Goal: Transaction & Acquisition: Purchase product/service

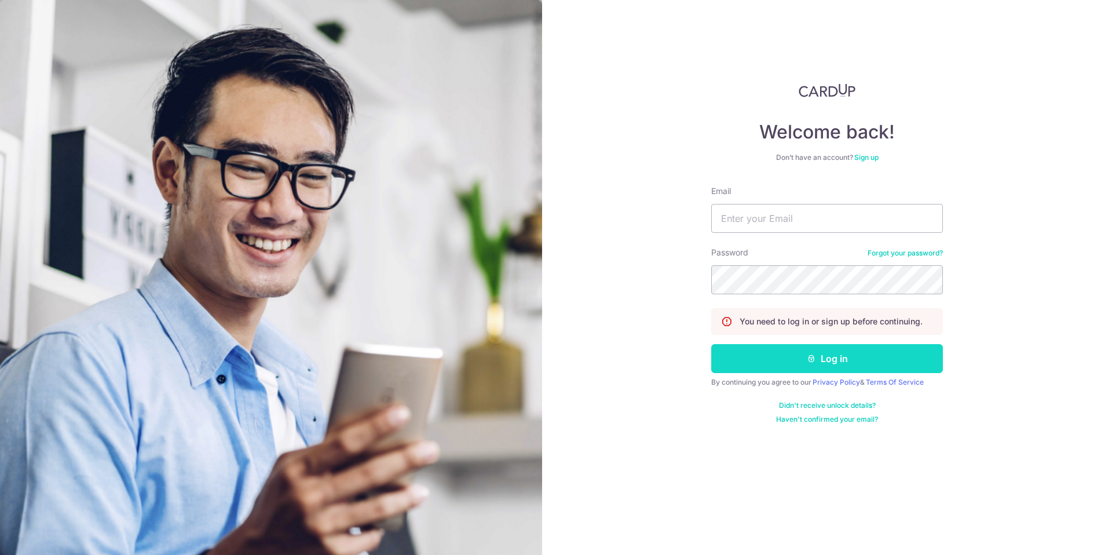
type input "mixologist2000@gmail.com"
click at [827, 359] on button "Log in" at bounding box center [827, 358] width 232 height 29
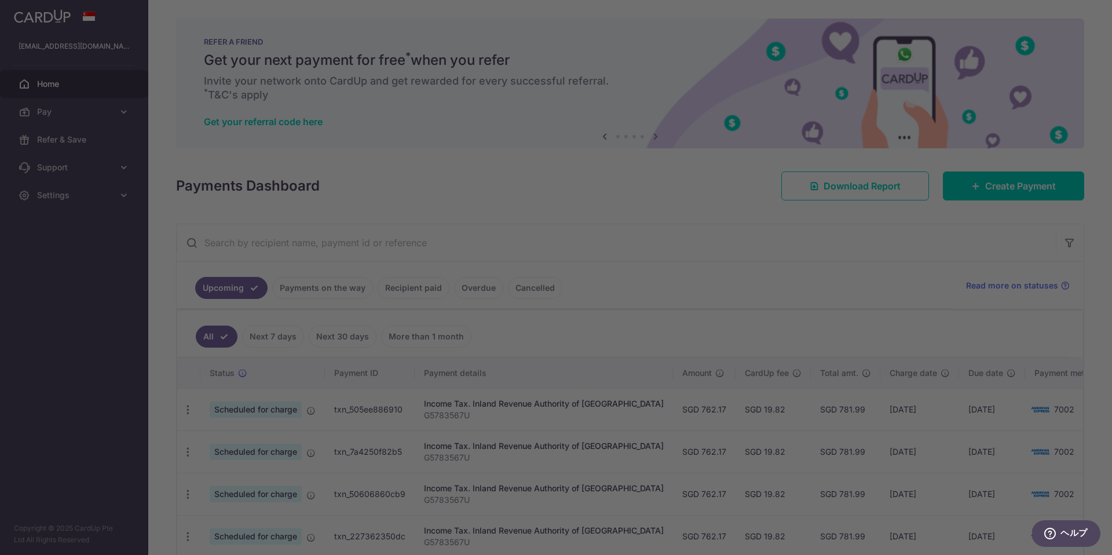
click at [756, 285] on div at bounding box center [561, 280] width 1123 height 560
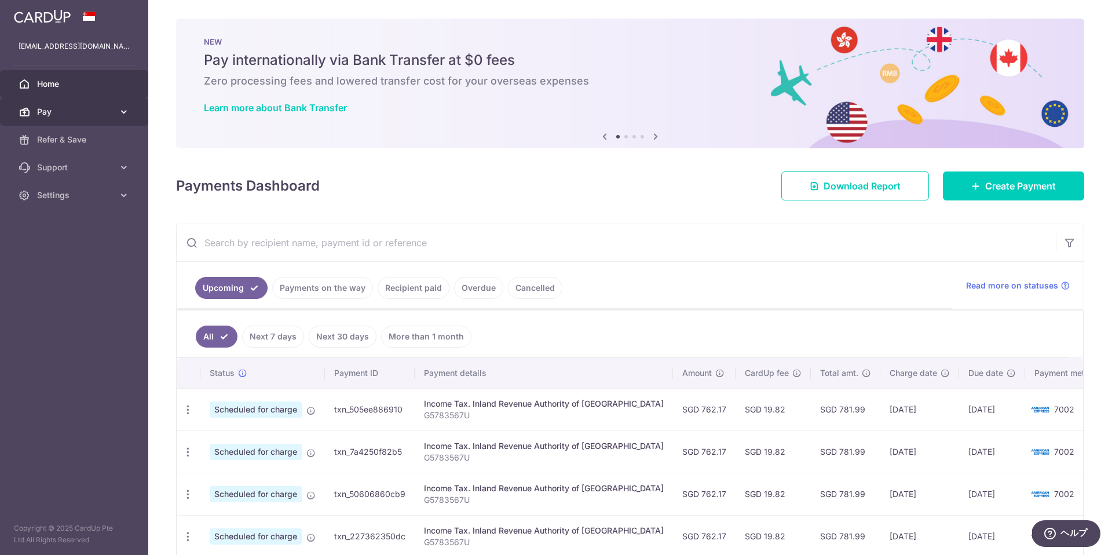
click at [86, 113] on span "Pay" at bounding box center [75, 112] width 76 height 12
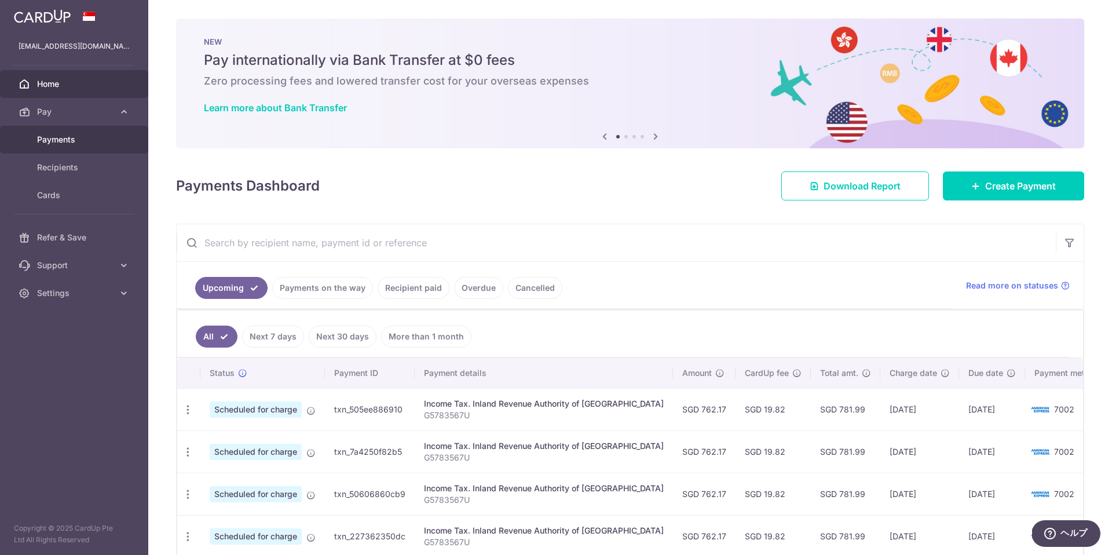
click at [72, 137] on span "Payments" at bounding box center [75, 140] width 76 height 12
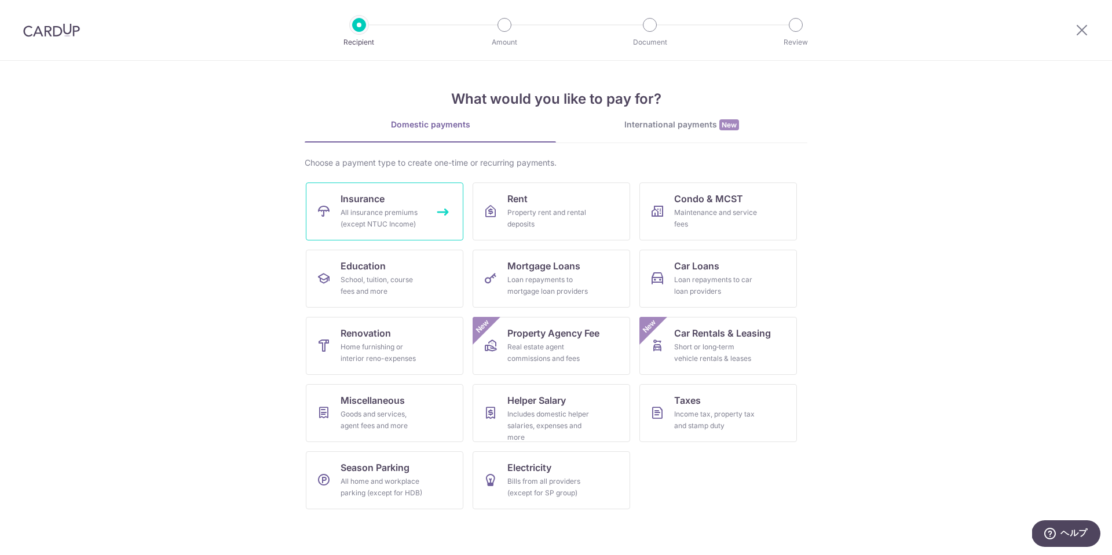
click at [362, 203] on span "Insurance" at bounding box center [362, 199] width 44 height 14
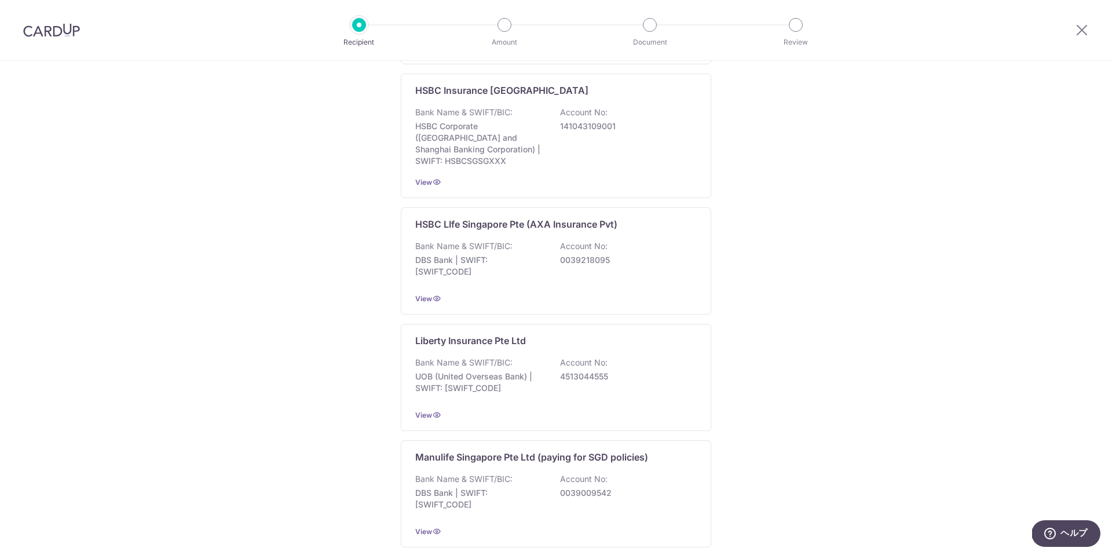
scroll to position [1027, 0]
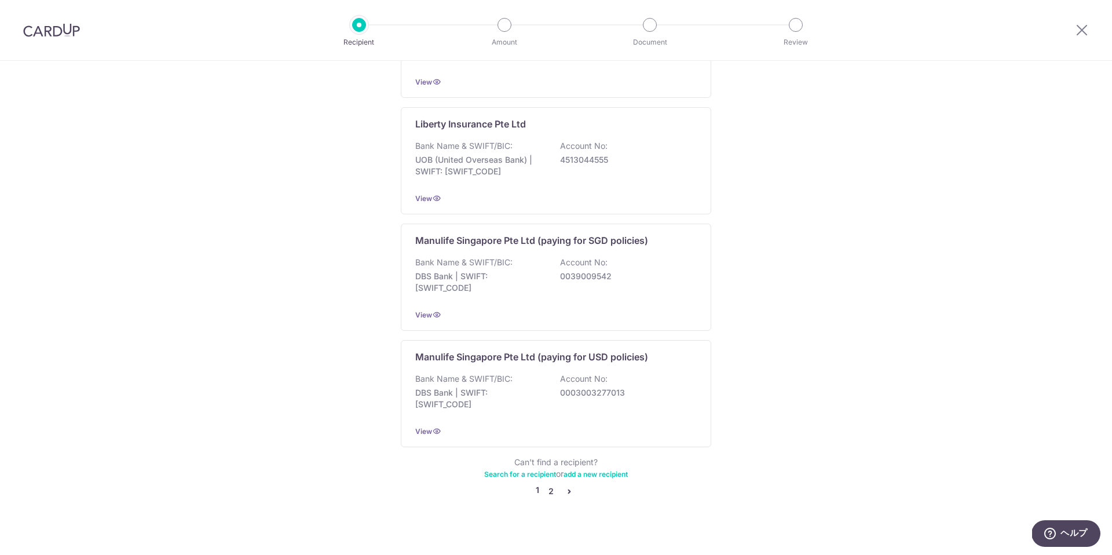
click at [544, 484] on link "2" at bounding box center [551, 491] width 14 height 14
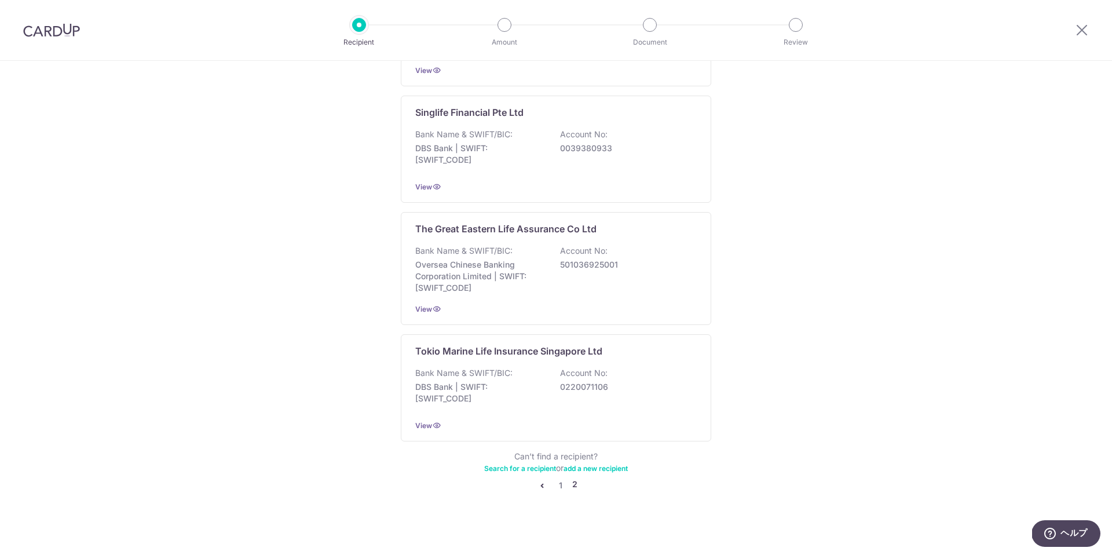
scroll to position [0, 0]
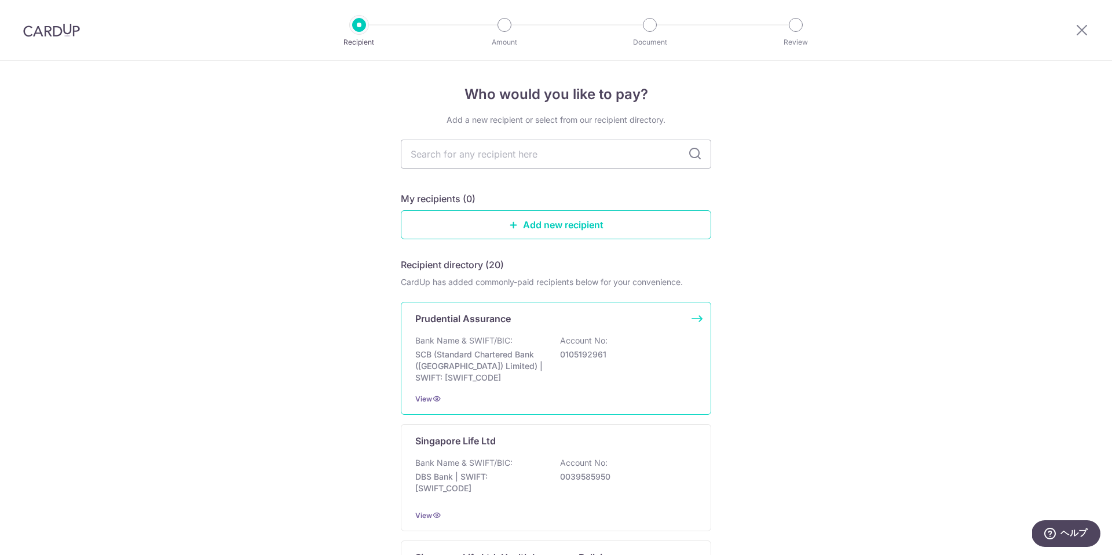
click at [581, 356] on p "0105192961" at bounding box center [625, 355] width 130 height 12
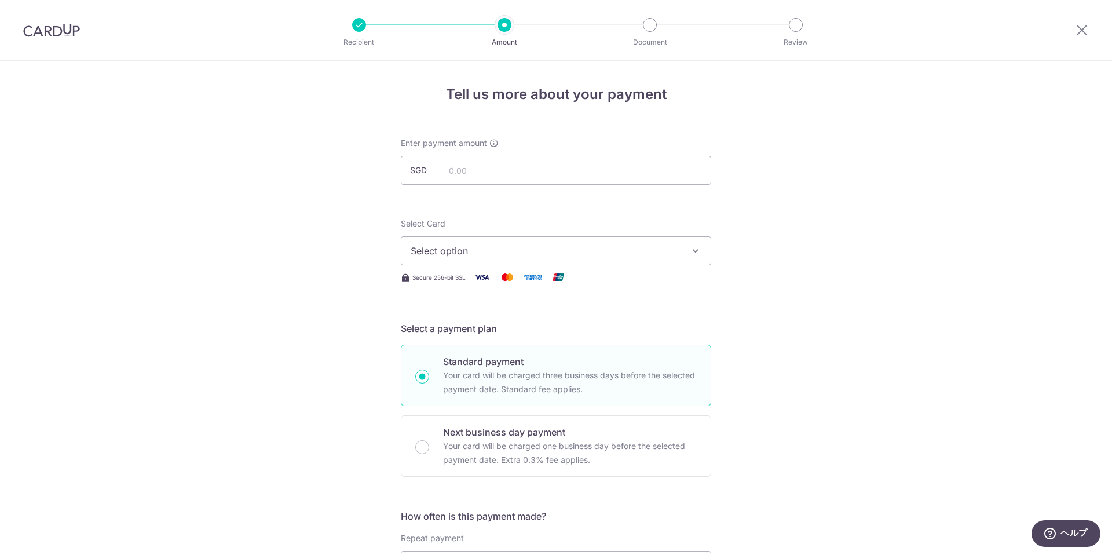
scroll to position [83, 0]
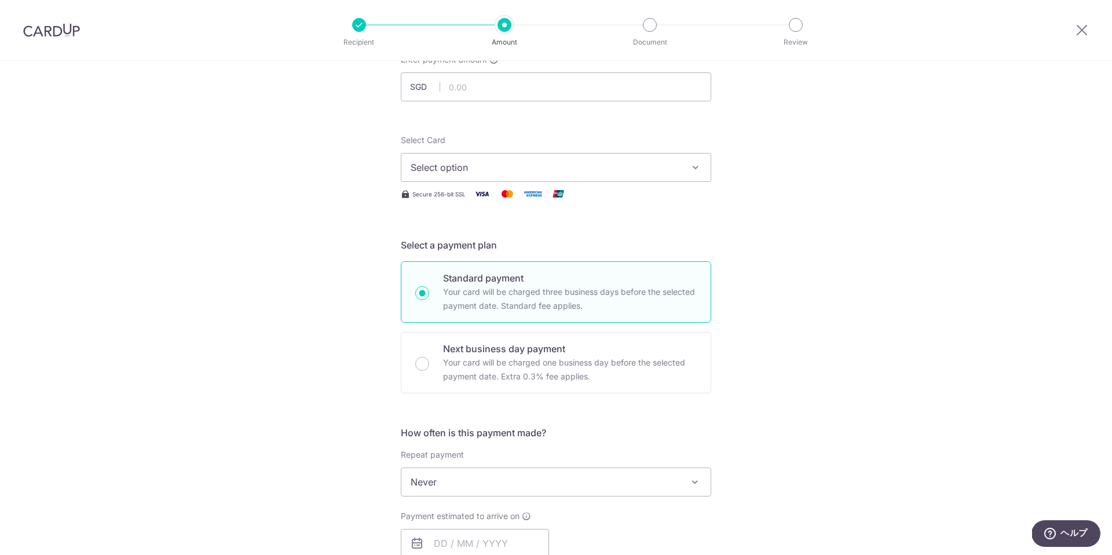
click at [62, 34] on img at bounding box center [51, 30] width 57 height 14
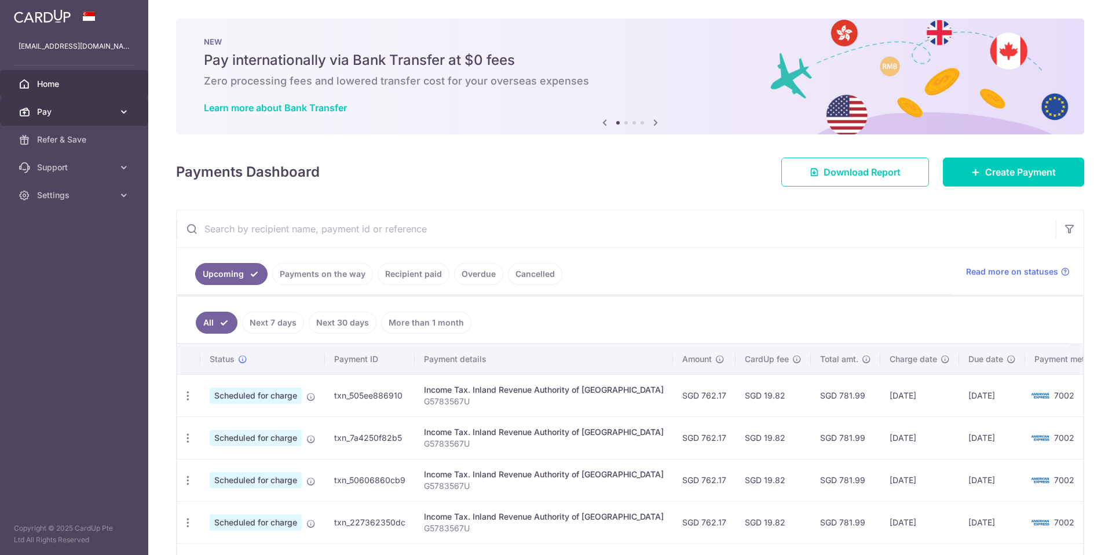
click at [47, 109] on span "Pay" at bounding box center [75, 112] width 76 height 12
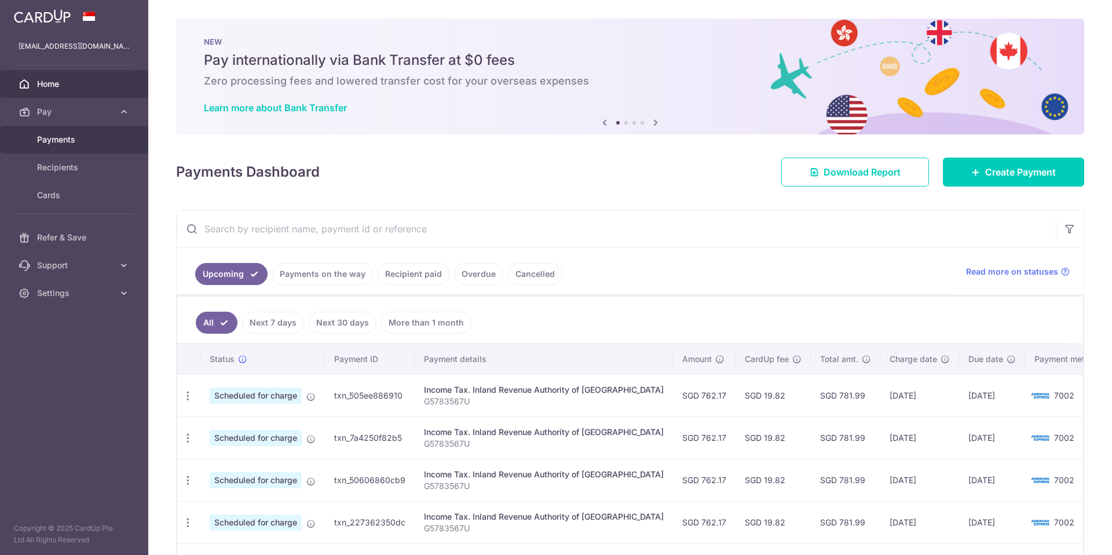
click at [60, 140] on span "Payments" at bounding box center [75, 140] width 76 height 12
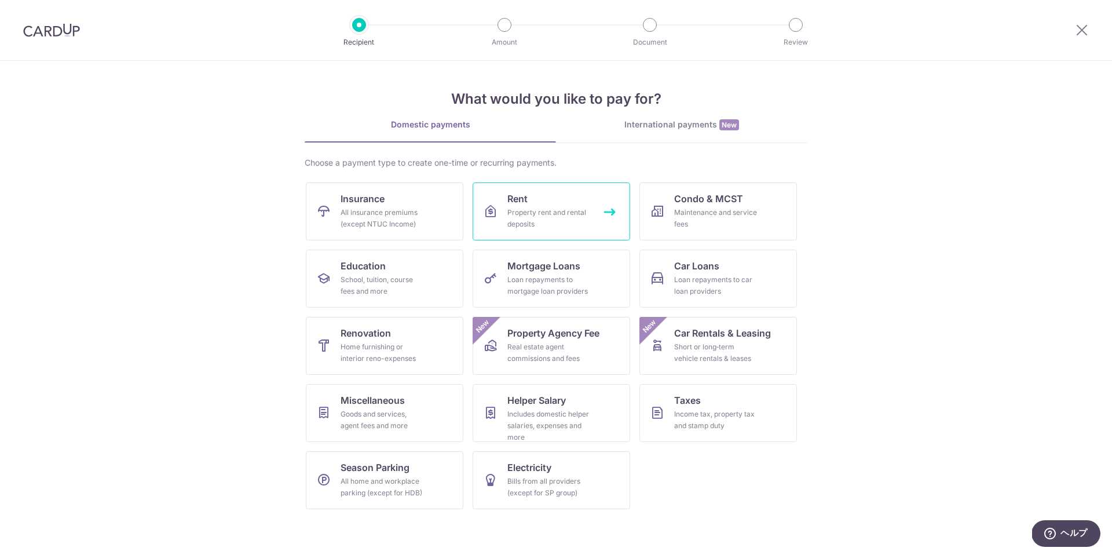
click at [557, 215] on div "Property rent and rental deposits" at bounding box center [548, 218] width 83 height 23
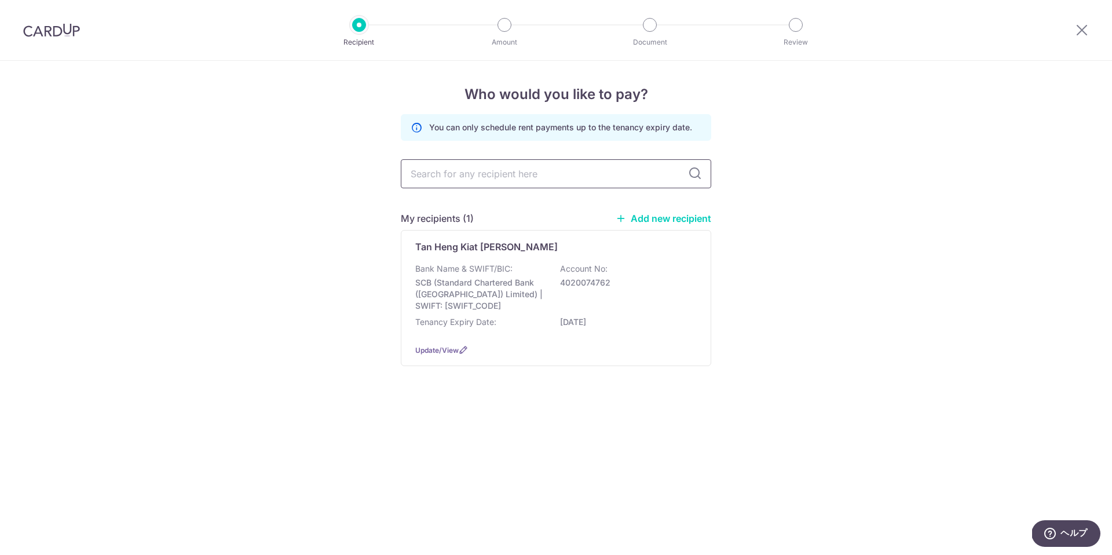
click at [550, 186] on input "text" at bounding box center [556, 173] width 310 height 29
click at [844, 283] on div "Who would you like to pay? You can only schedule rent payments up to the tenanc…" at bounding box center [556, 308] width 1112 height 494
click at [619, 298] on div "Bank Name & SWIFT/BIC: SCB (Standard Chartered Bank (Singapore) Limited) | SWIF…" at bounding box center [555, 287] width 281 height 49
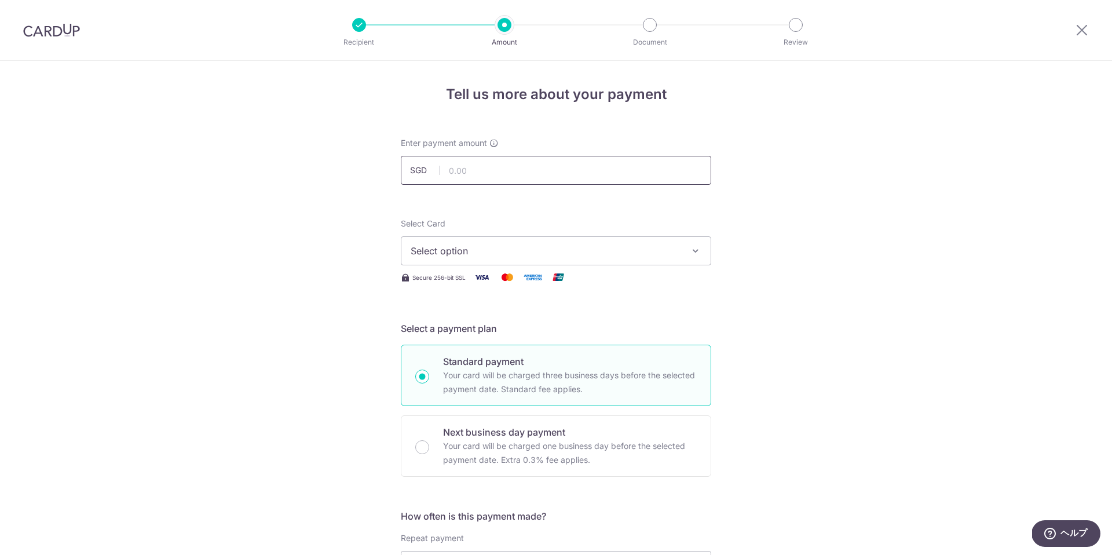
click at [553, 175] on input "text" at bounding box center [556, 170] width 310 height 29
type input "3,100.00"
click at [497, 248] on span "Select option" at bounding box center [545, 251] width 270 height 14
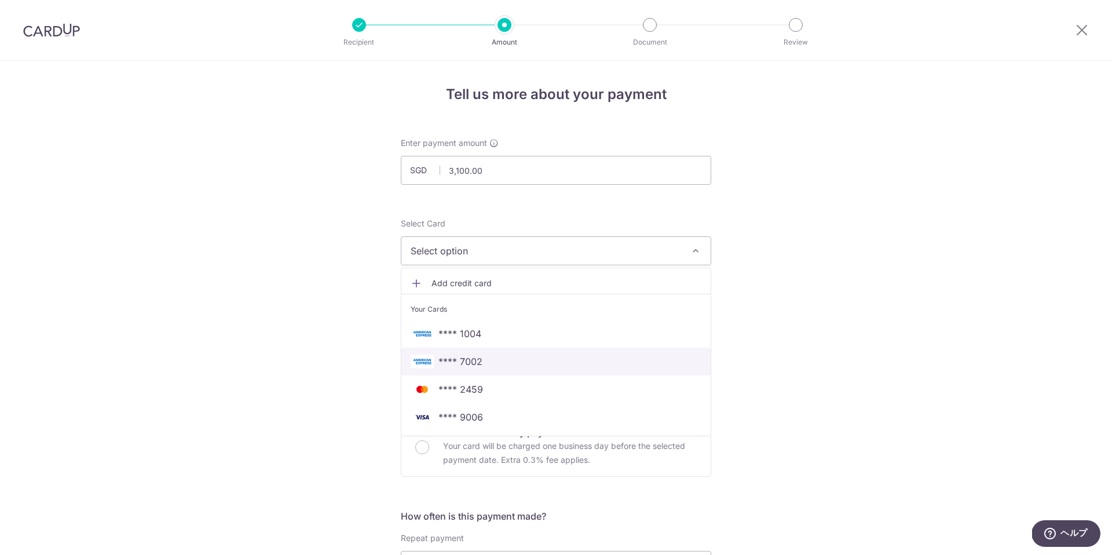
click at [475, 360] on span "**** 7002" at bounding box center [460, 361] width 44 height 14
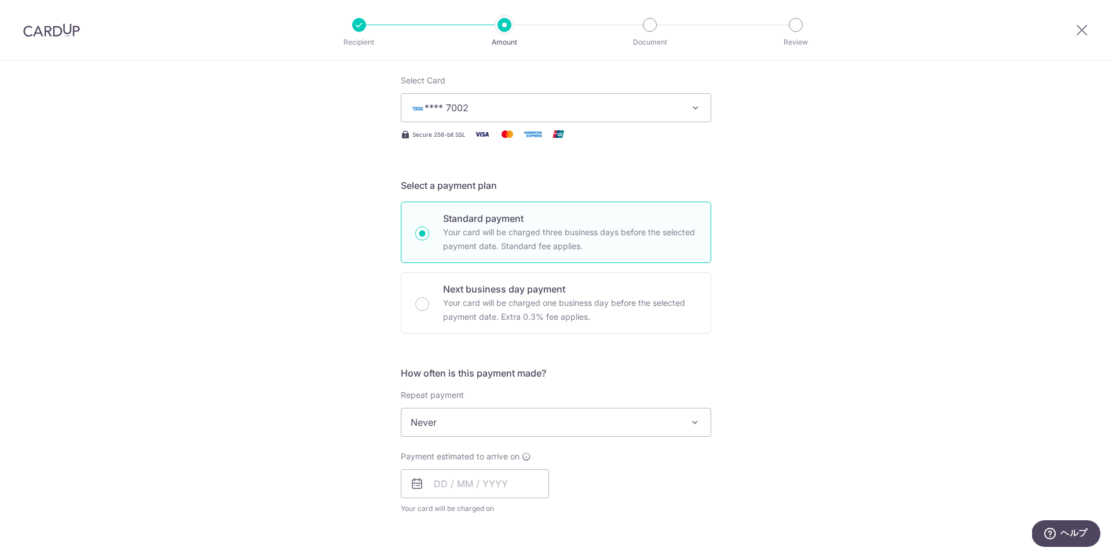
scroll to position [226, 0]
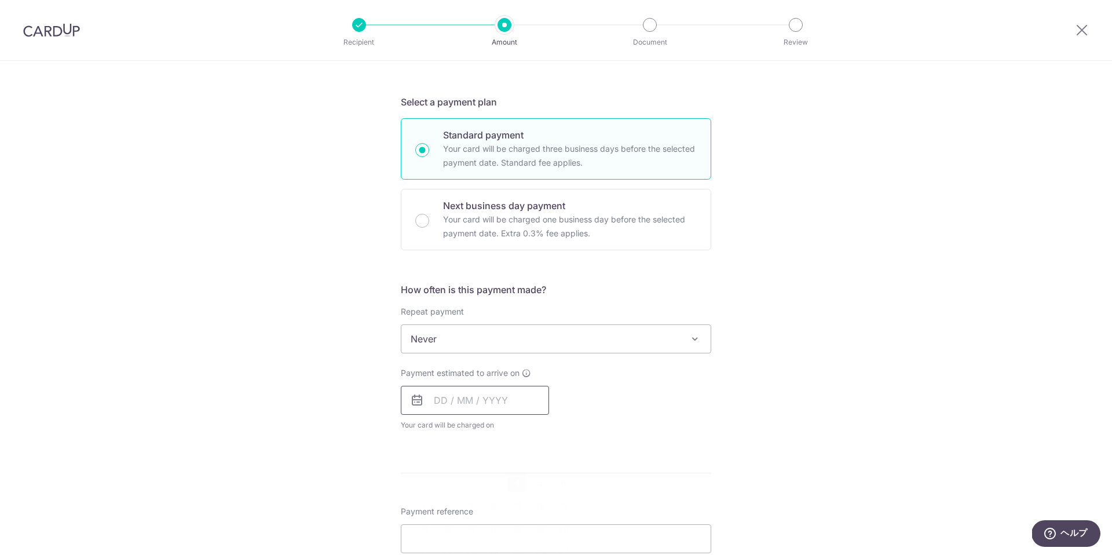
click at [494, 401] on input "text" at bounding box center [475, 400] width 148 height 29
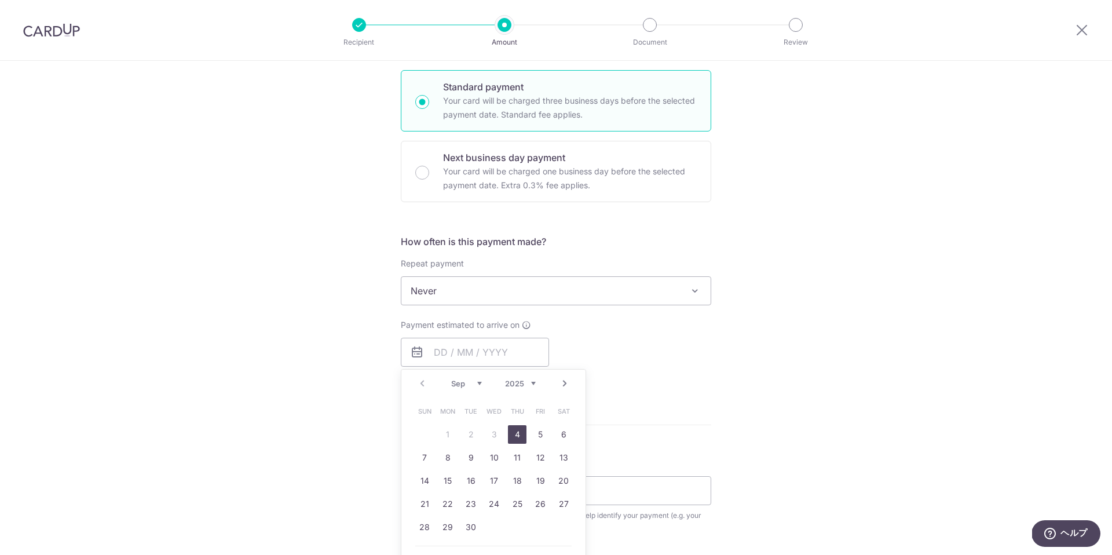
click at [514, 431] on link "4" at bounding box center [517, 434] width 19 height 19
type input "[DATE]"
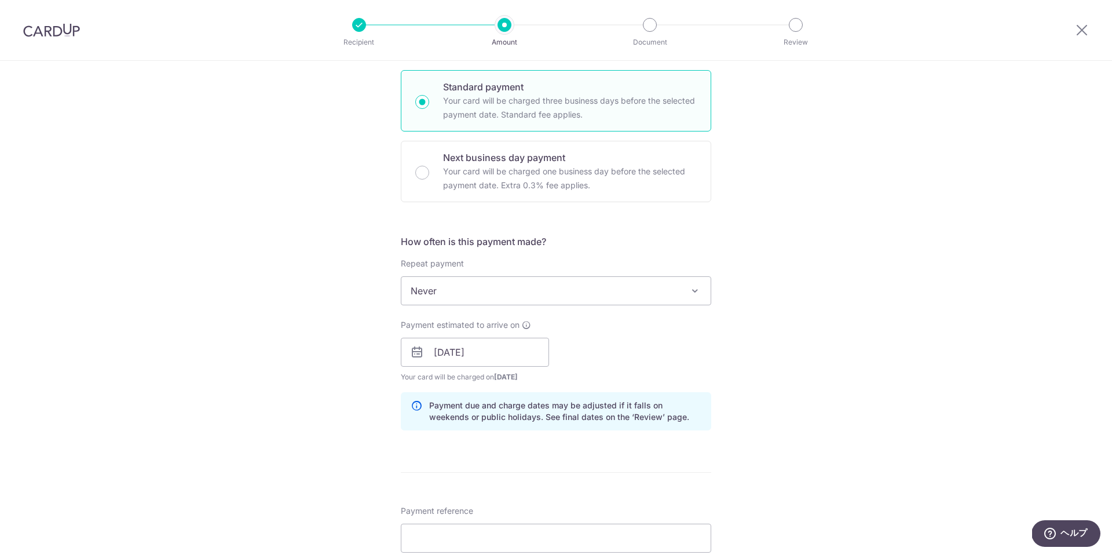
scroll to position [417, 0]
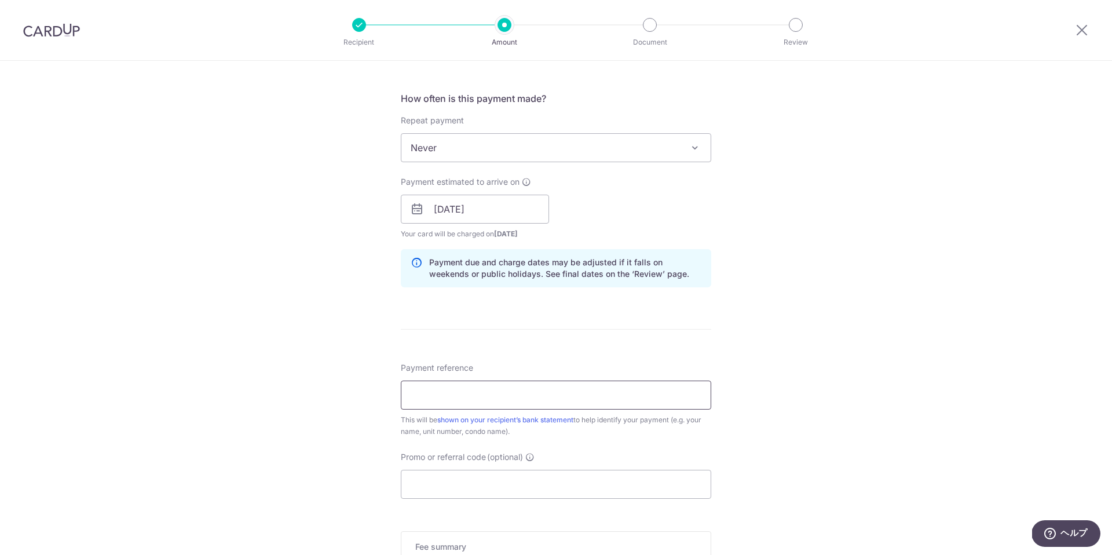
click at [530, 402] on input "Payment reference" at bounding box center [556, 394] width 310 height 29
type input "[PERSON_NAME] 04-29 KAP Residence"
click at [772, 413] on div "Tell us more about your payment Enter payment amount SGD 3,100.00 3100.00 Selec…" at bounding box center [556, 190] width 1112 height 1095
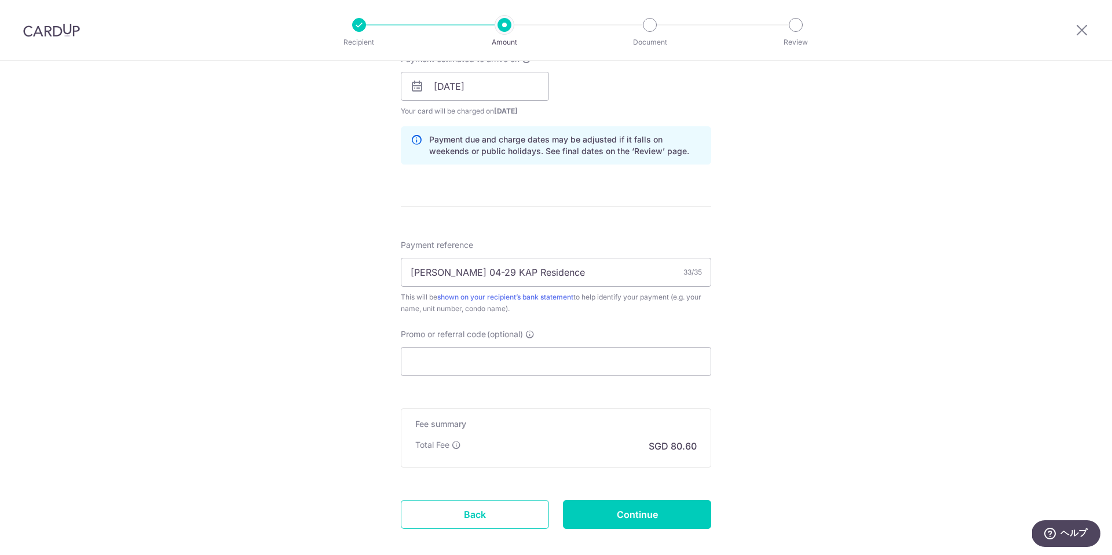
scroll to position [601, 0]
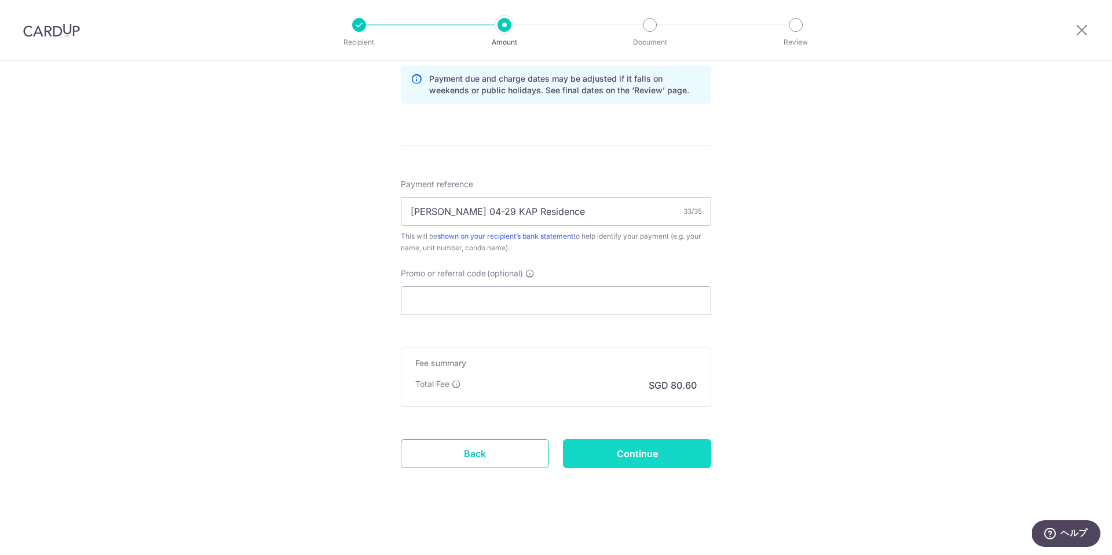
click at [636, 458] on input "Continue" at bounding box center [637, 453] width 148 height 29
type input "Create Schedule"
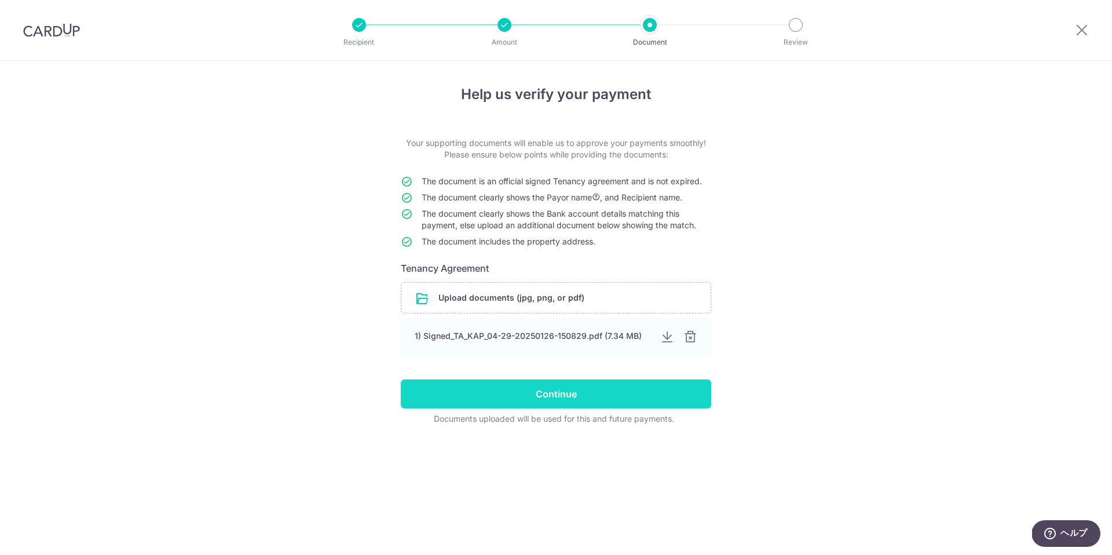
click at [567, 401] on input "Continue" at bounding box center [556, 393] width 310 height 29
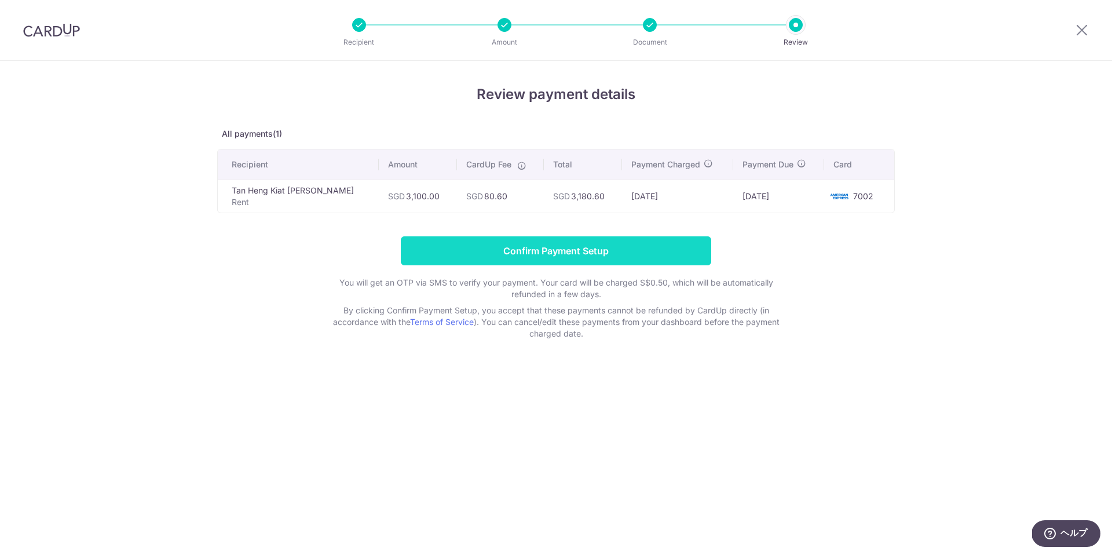
click at [585, 246] on input "Confirm Payment Setup" at bounding box center [556, 250] width 310 height 29
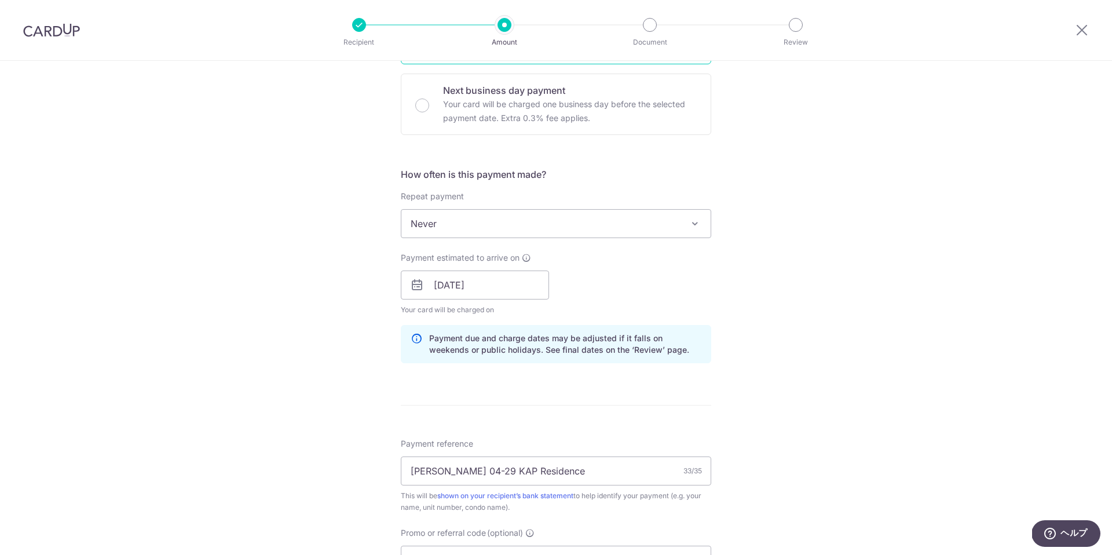
scroll to position [648, 0]
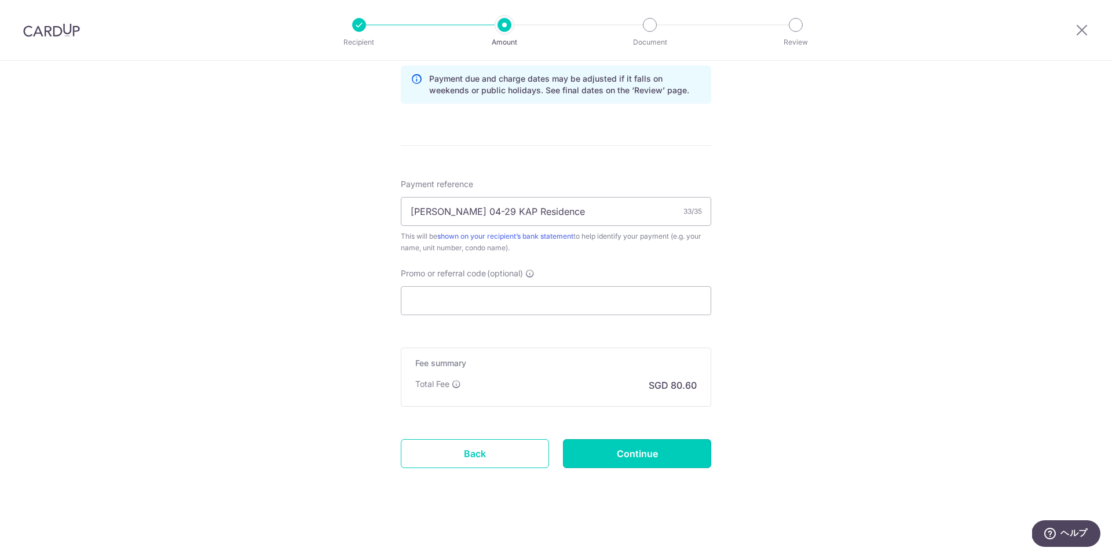
click at [633, 444] on input "Continue" at bounding box center [637, 453] width 148 height 29
type input "Update Schedule"
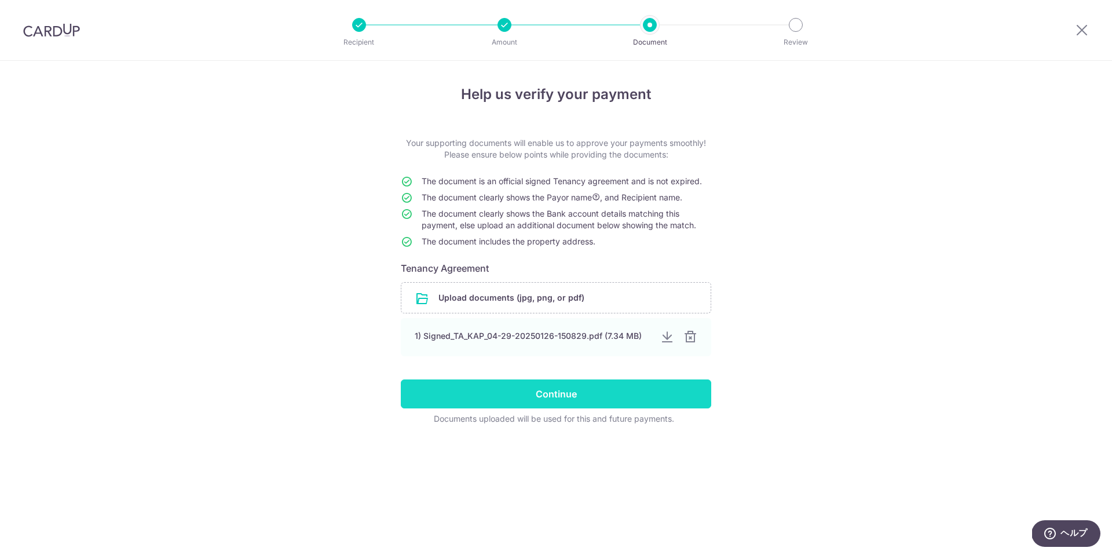
click at [565, 399] on input "Continue" at bounding box center [556, 393] width 310 height 29
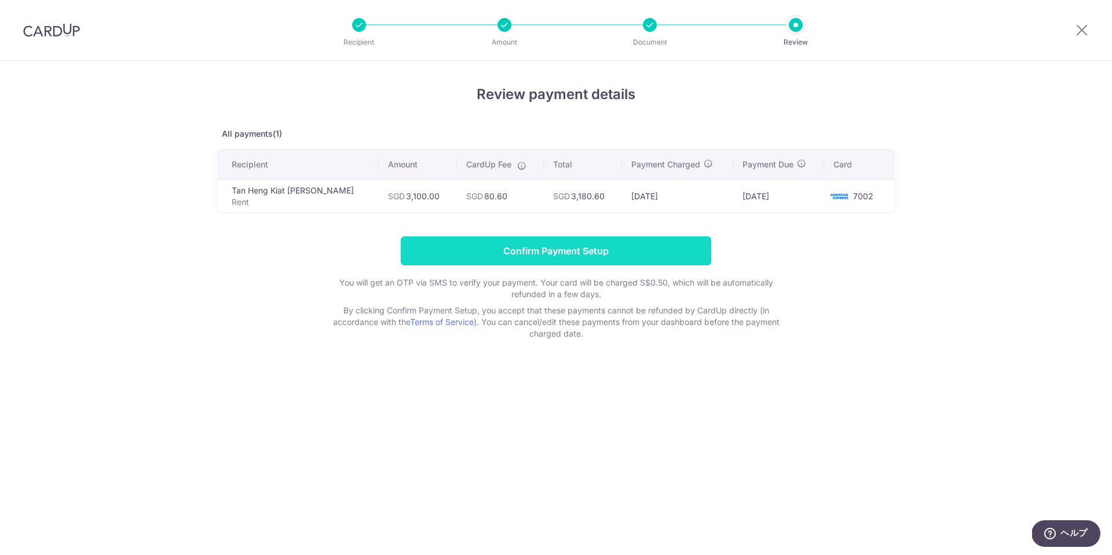
click at [588, 248] on input "Confirm Payment Setup" at bounding box center [556, 250] width 310 height 29
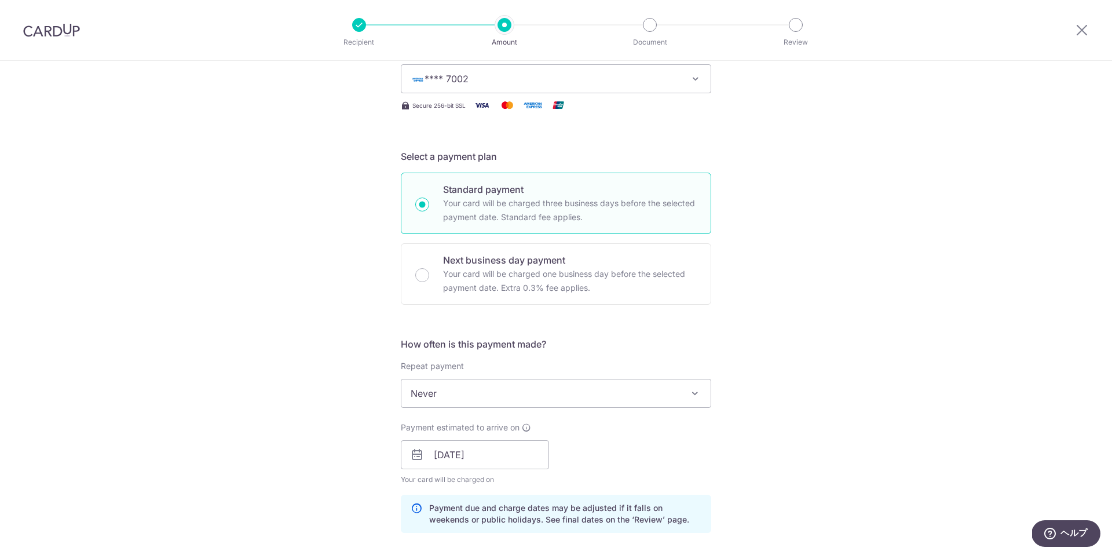
scroll to position [42, 0]
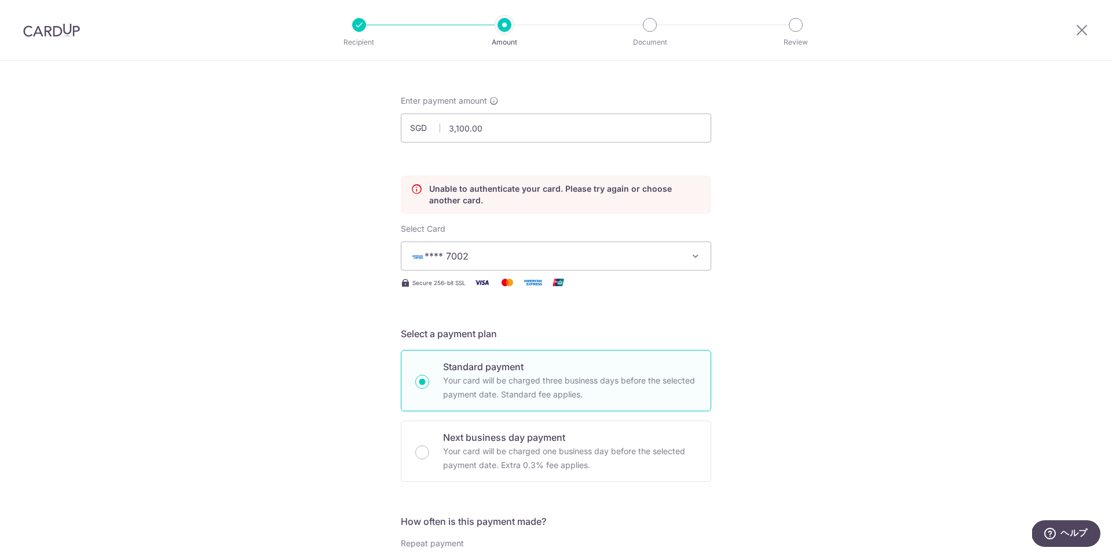
click at [646, 259] on span "**** 7002" at bounding box center [545, 256] width 270 height 14
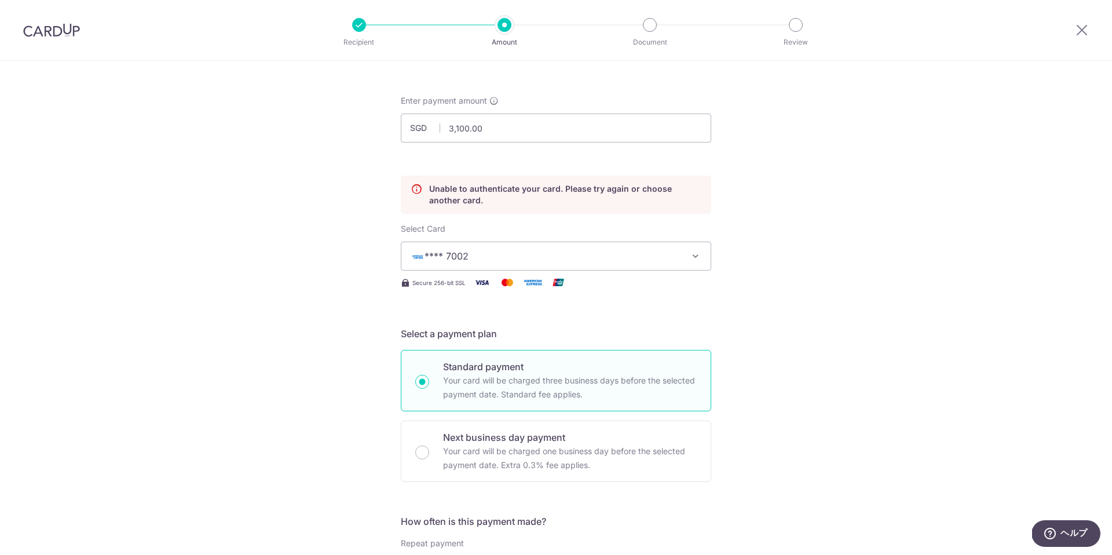
click at [624, 250] on span "**** 7002" at bounding box center [545, 256] width 270 height 14
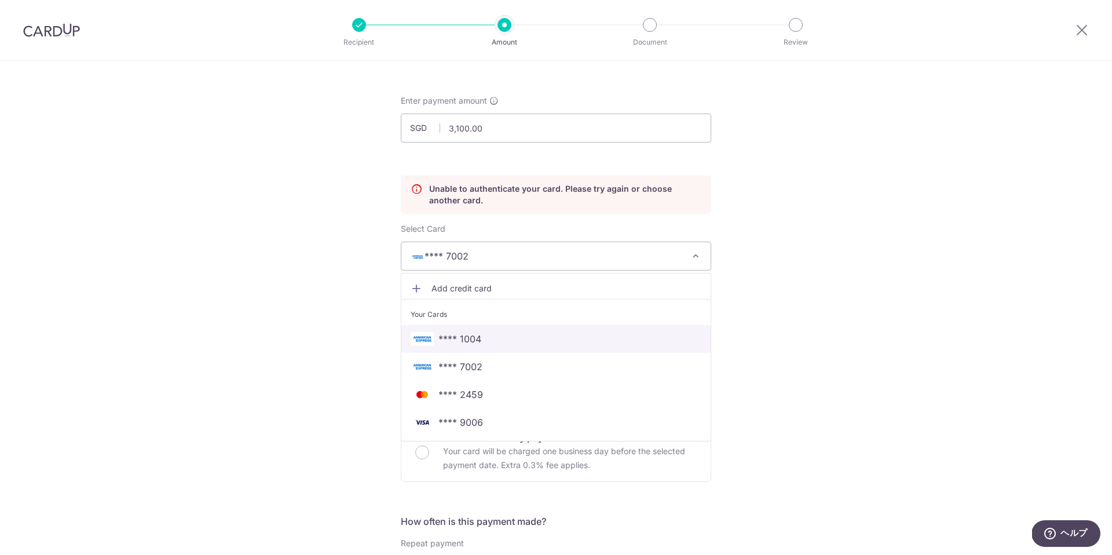
click at [477, 340] on span "**** 1004" at bounding box center [459, 339] width 43 height 14
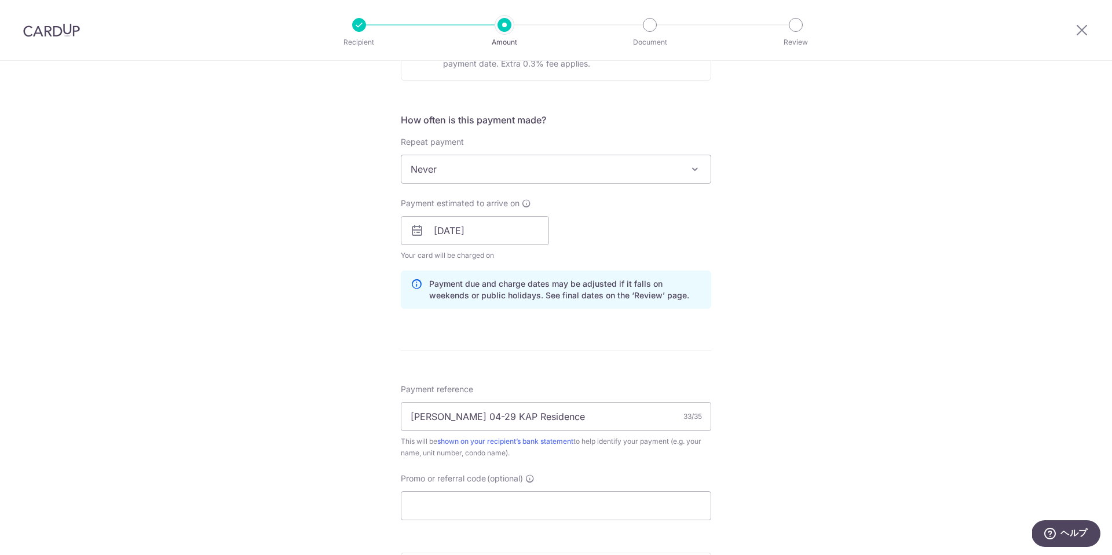
scroll to position [585, 0]
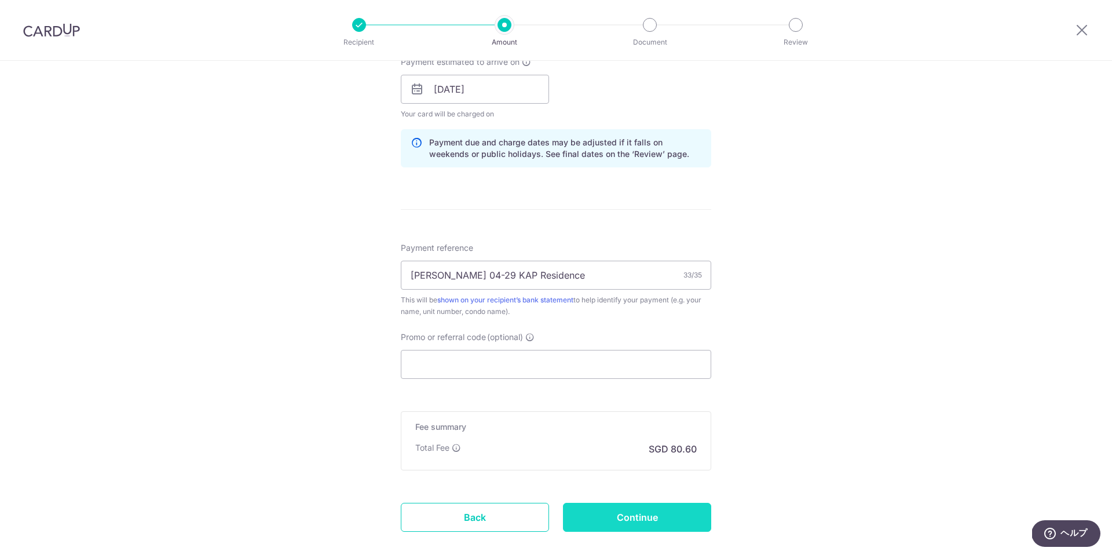
click at [631, 516] on input "Continue" at bounding box center [637, 517] width 148 height 29
type input "Update Schedule"
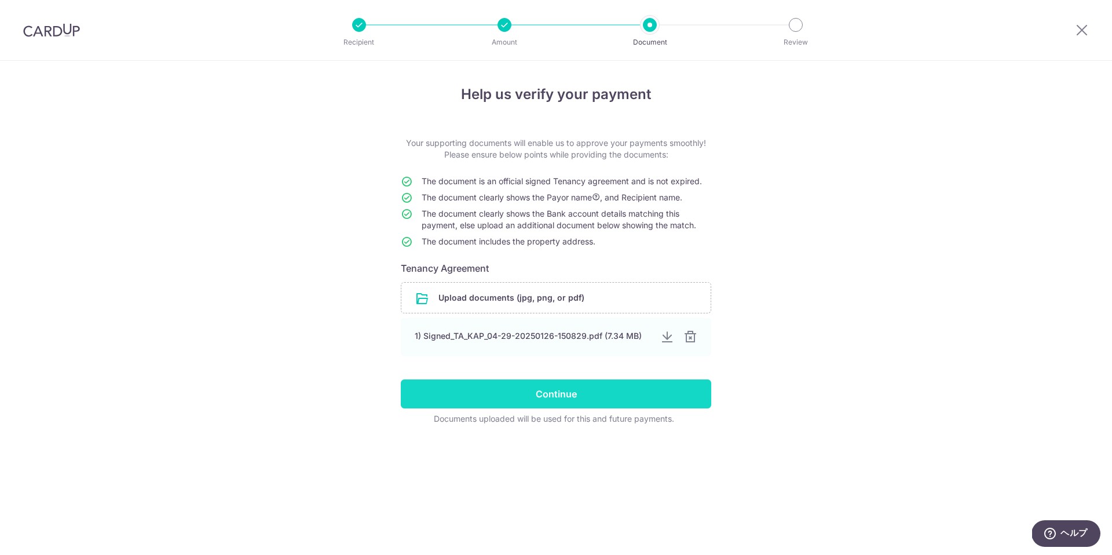
click at [562, 398] on input "Continue" at bounding box center [556, 393] width 310 height 29
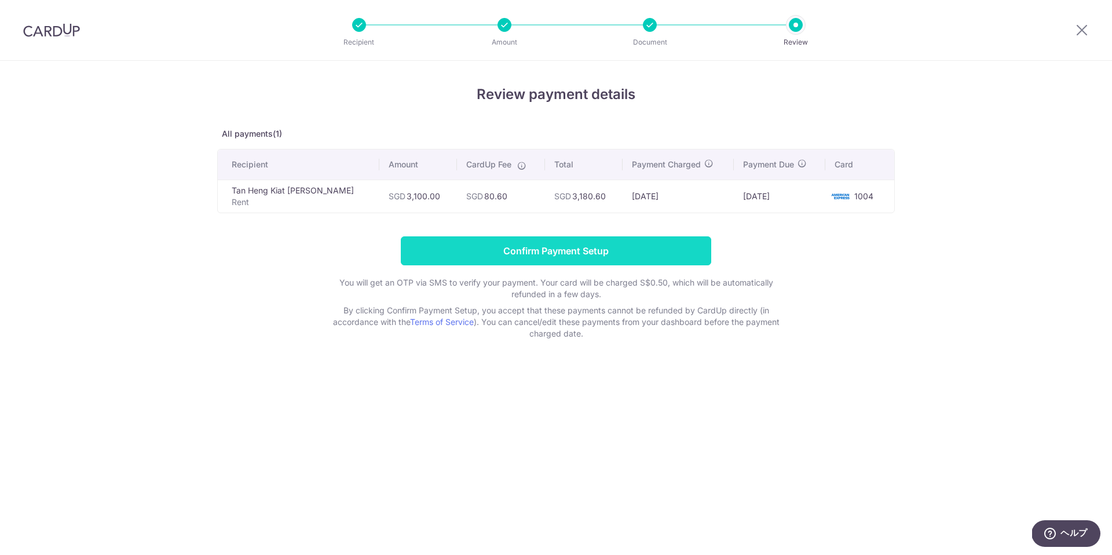
click at [543, 255] on input "Confirm Payment Setup" at bounding box center [556, 250] width 310 height 29
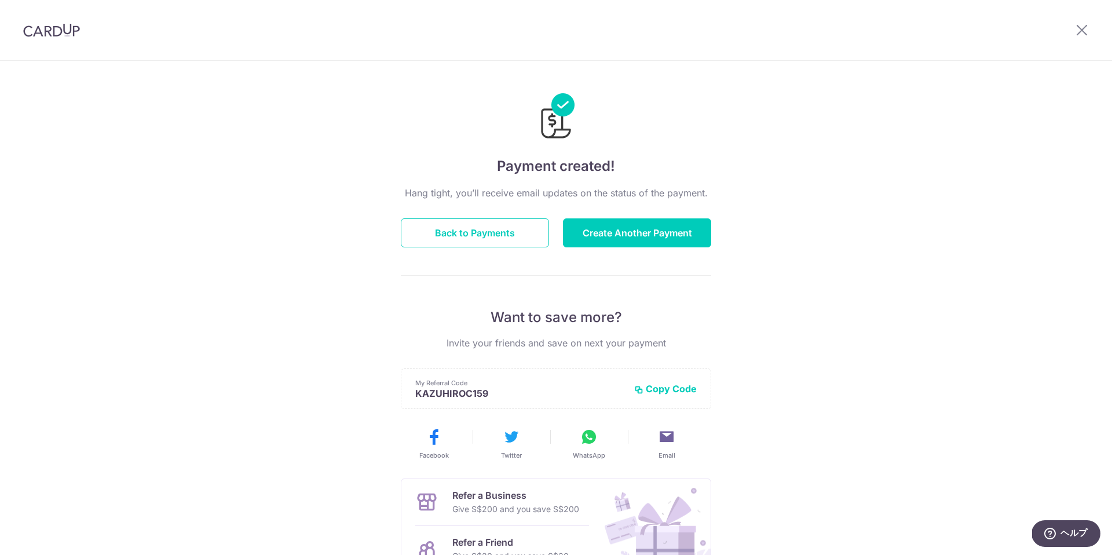
click at [49, 28] on img at bounding box center [51, 30] width 57 height 14
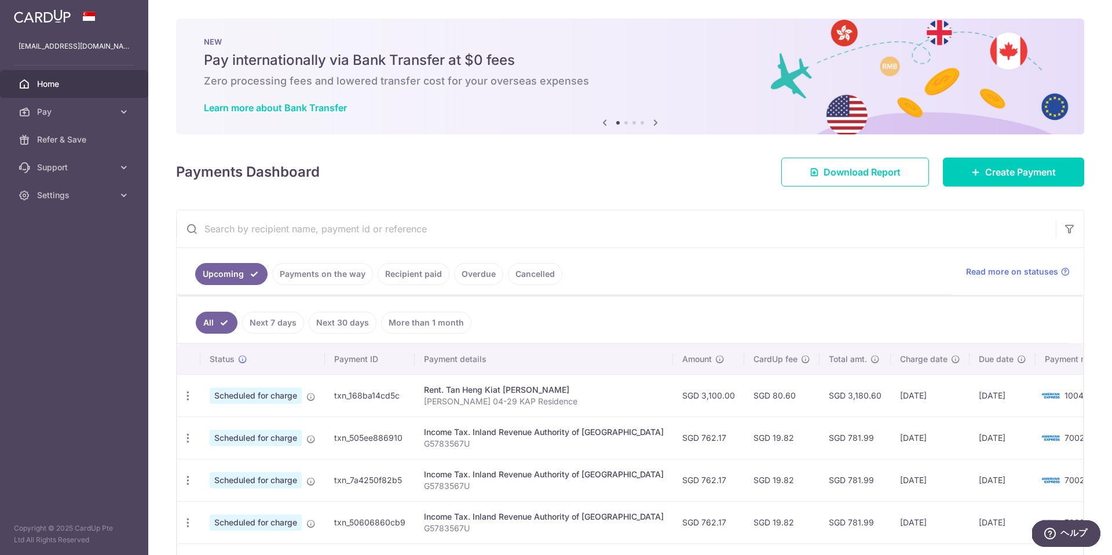
click at [648, 123] on icon at bounding box center [655, 122] width 14 height 14
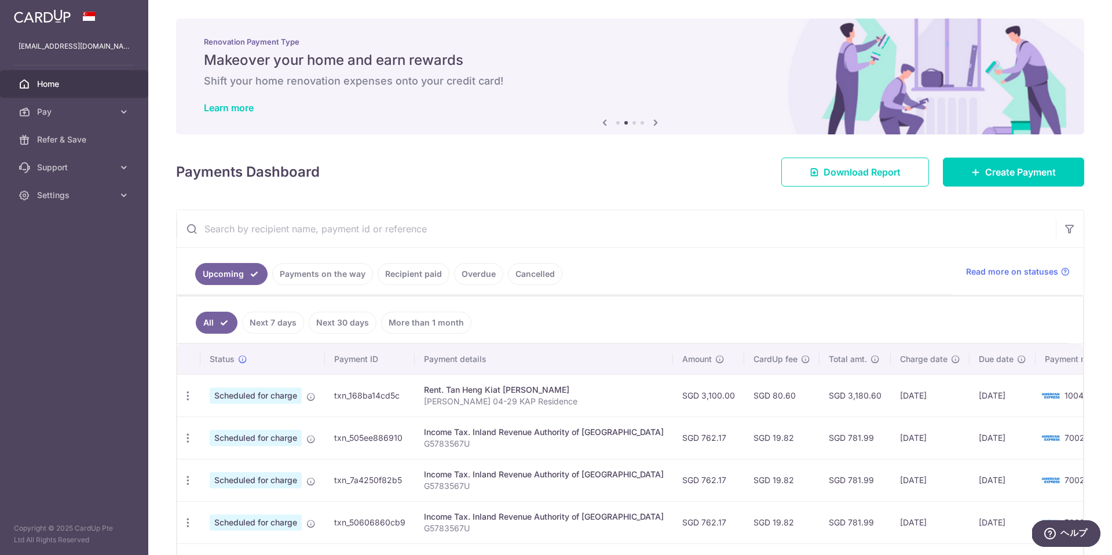
click at [648, 122] on icon at bounding box center [655, 122] width 14 height 14
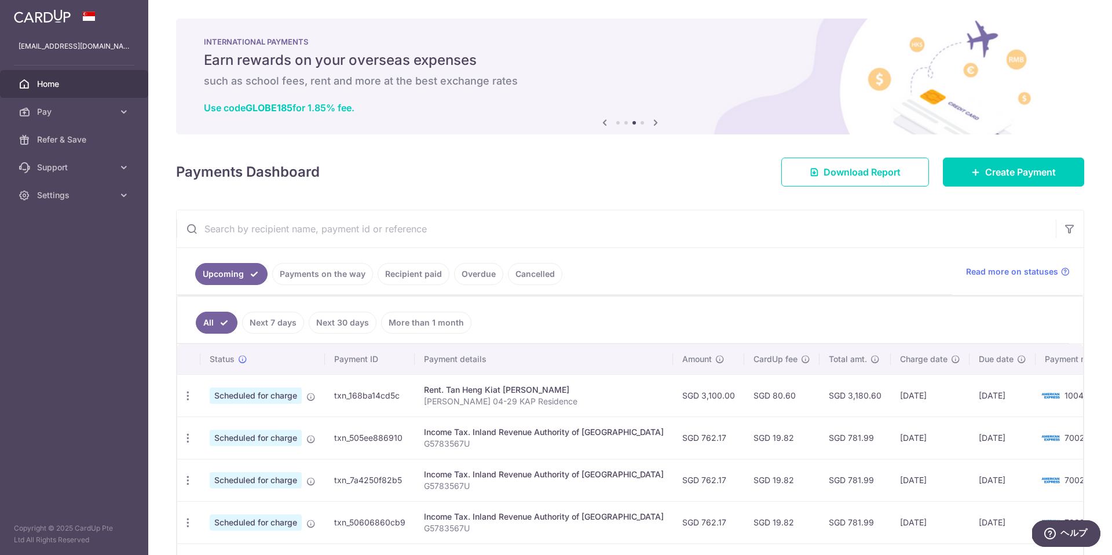
click at [648, 122] on icon at bounding box center [655, 122] width 14 height 14
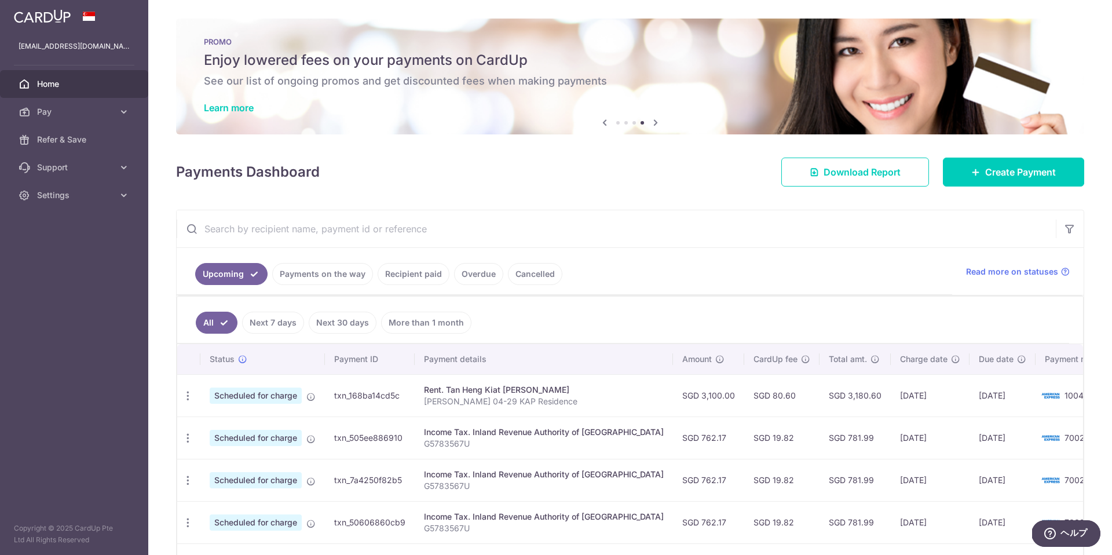
click at [600, 120] on icon at bounding box center [605, 122] width 14 height 14
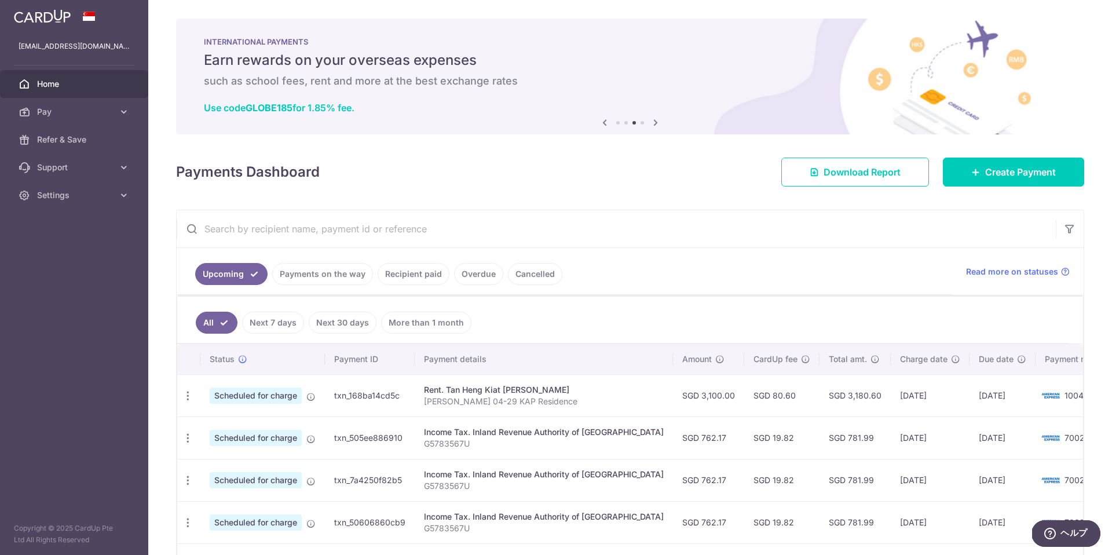
click at [644, 119] on div "Previous Next" at bounding box center [630, 123] width 65 height 14
click at [654, 123] on icon at bounding box center [655, 122] width 14 height 14
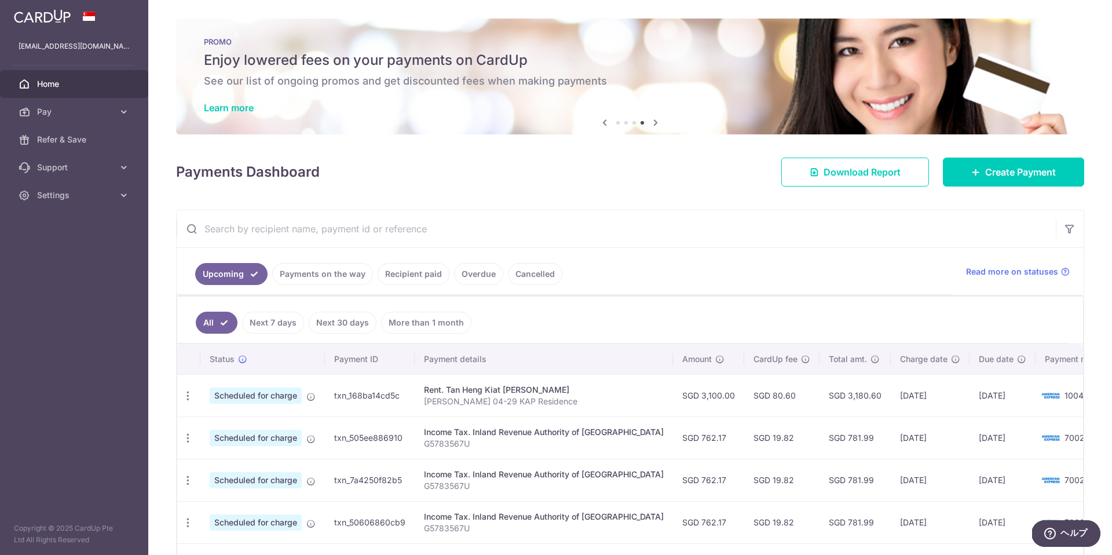
click at [653, 120] on icon at bounding box center [655, 122] width 14 height 14
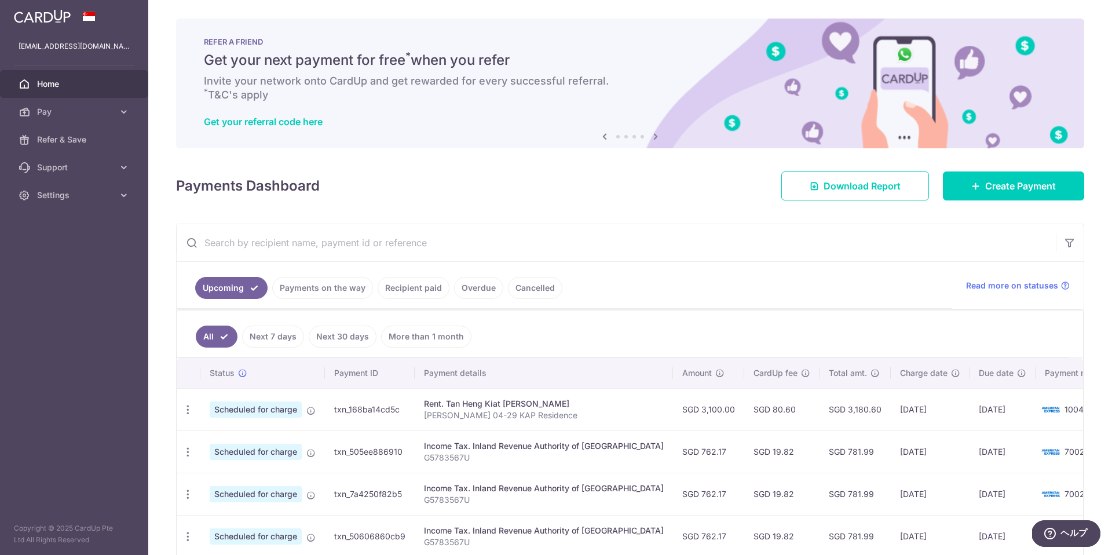
click at [650, 135] on icon at bounding box center [655, 136] width 14 height 14
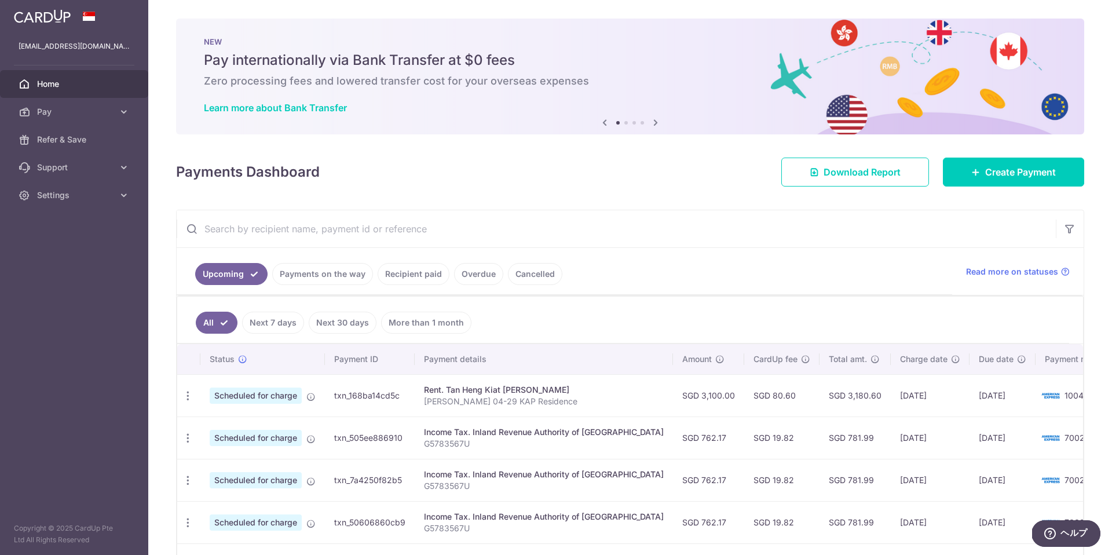
click at [648, 120] on icon at bounding box center [655, 122] width 14 height 14
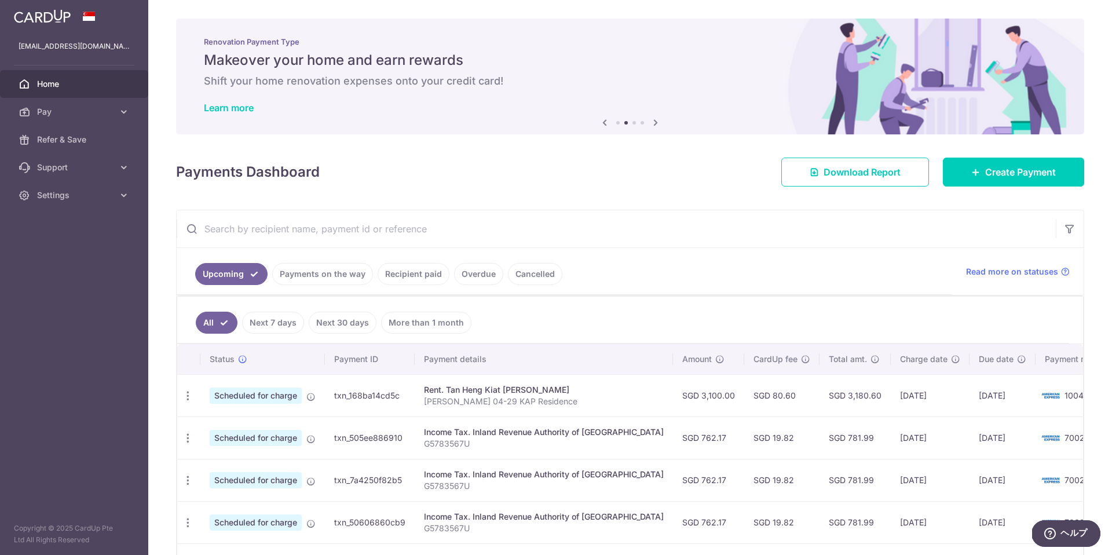
click at [604, 122] on icon at bounding box center [605, 122] width 14 height 14
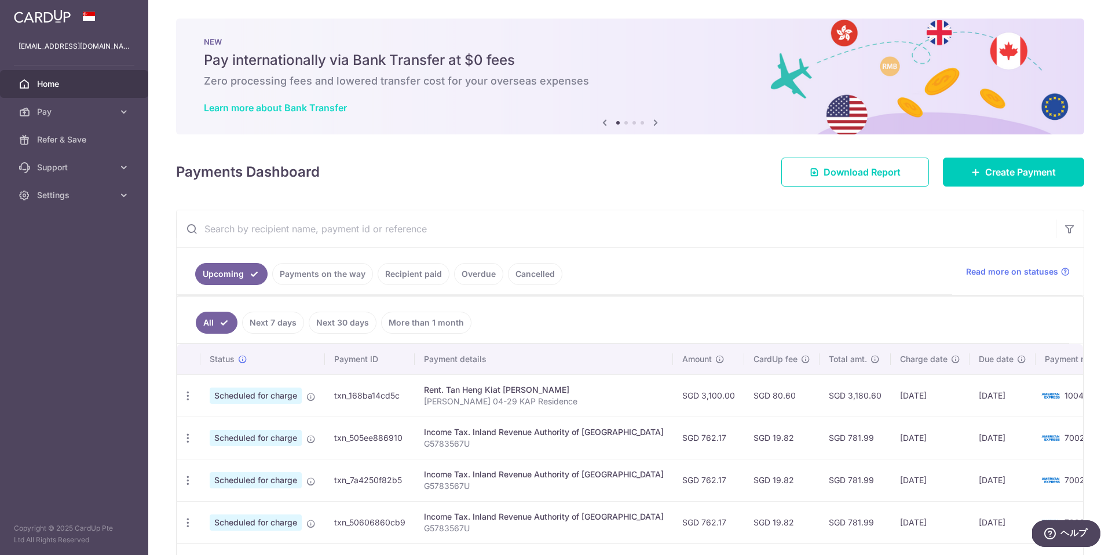
click at [325, 107] on link "Learn more about Bank Transfer" at bounding box center [275, 108] width 143 height 12
